Goal: Task Accomplishment & Management: Use online tool/utility

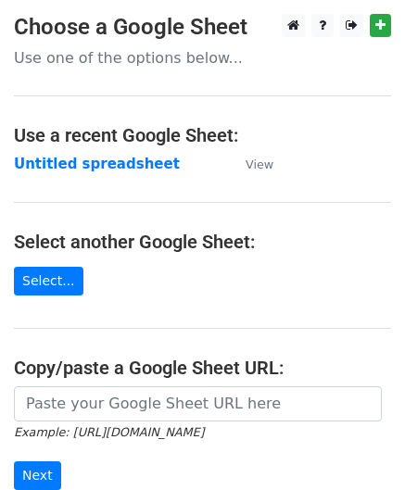
scroll to position [243, 0]
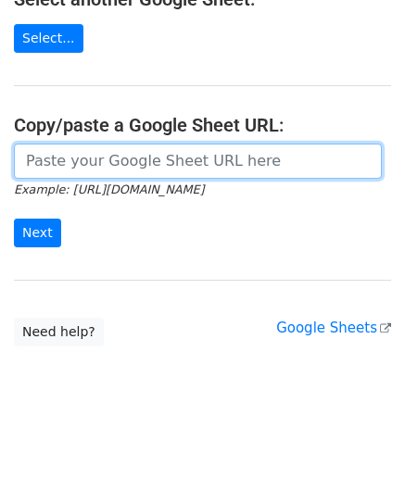
click at [61, 160] on input "url" at bounding box center [198, 160] width 368 height 35
paste input "[URL][DOMAIN_NAME]"
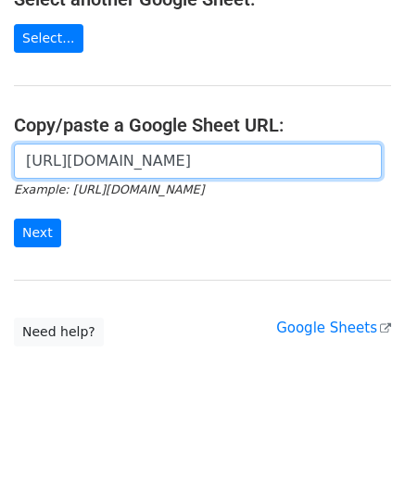
scroll to position [0, 377]
type input "[URL][DOMAIN_NAME]"
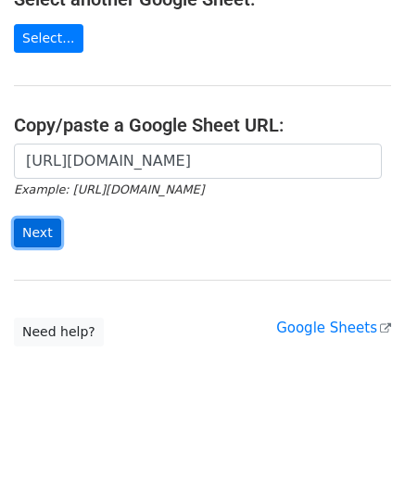
click at [42, 223] on input "Next" at bounding box center [37, 232] width 47 height 29
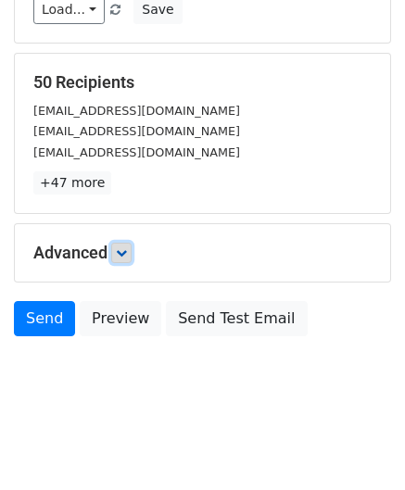
click at [127, 250] on icon at bounding box center [121, 252] width 11 height 11
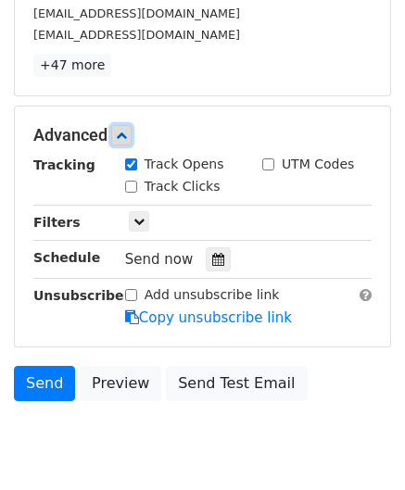
scroll to position [381, 0]
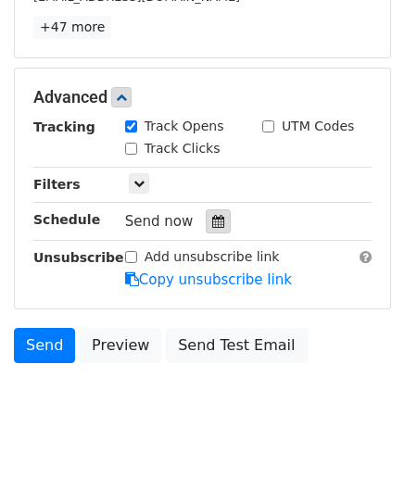
click at [212, 215] on icon at bounding box center [218, 221] width 12 height 13
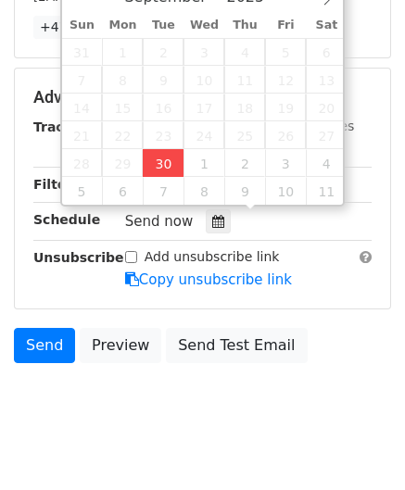
type input "2025-09-30 14:17"
type input "02"
type input "17"
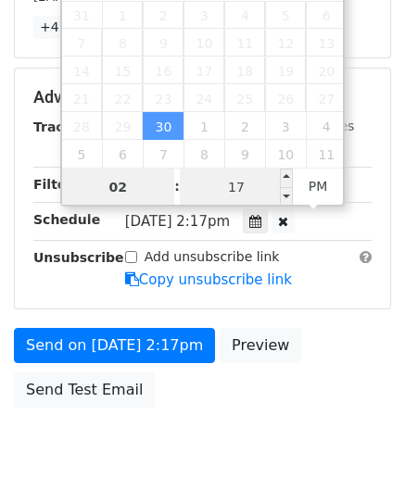
paste input "4"
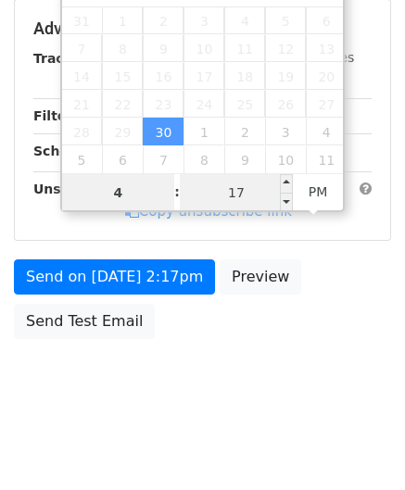
type input "4"
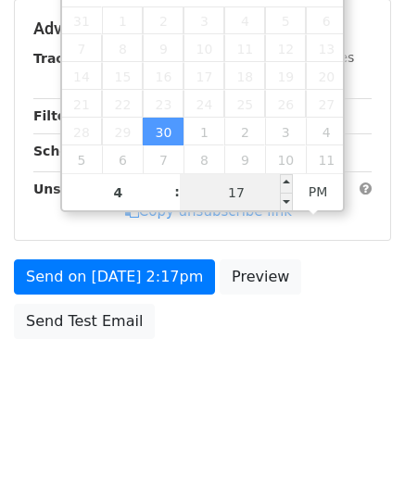
type input "2025-09-30 16:17"
type input "04"
click at [256, 192] on input "17" at bounding box center [236, 192] width 113 height 37
type input "00"
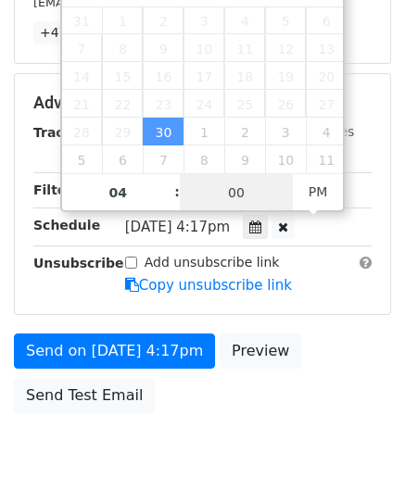
scroll to position [450, 0]
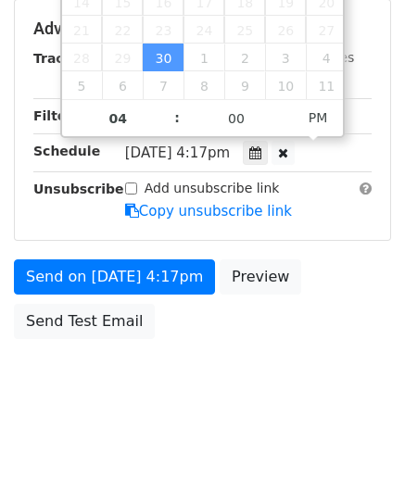
type input "2025-09-30 16:00"
click at [374, 323] on div "Send on Sep 30 at 4:17pm Preview Send Test Email" at bounding box center [202, 303] width 405 height 89
